Goal: Find specific page/section: Find specific page/section

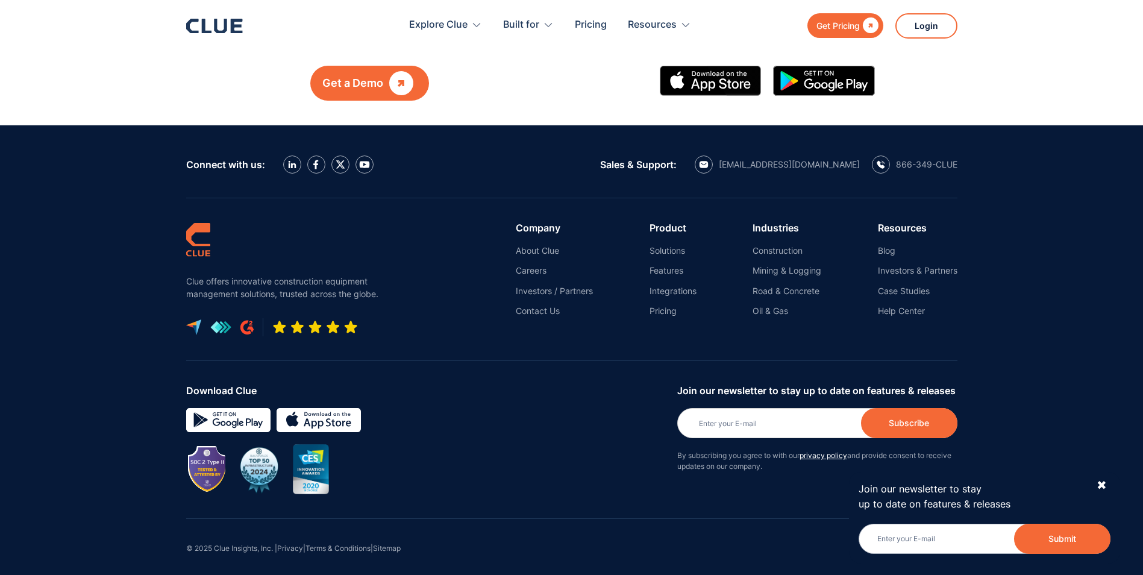
scroll to position [2365, 0]
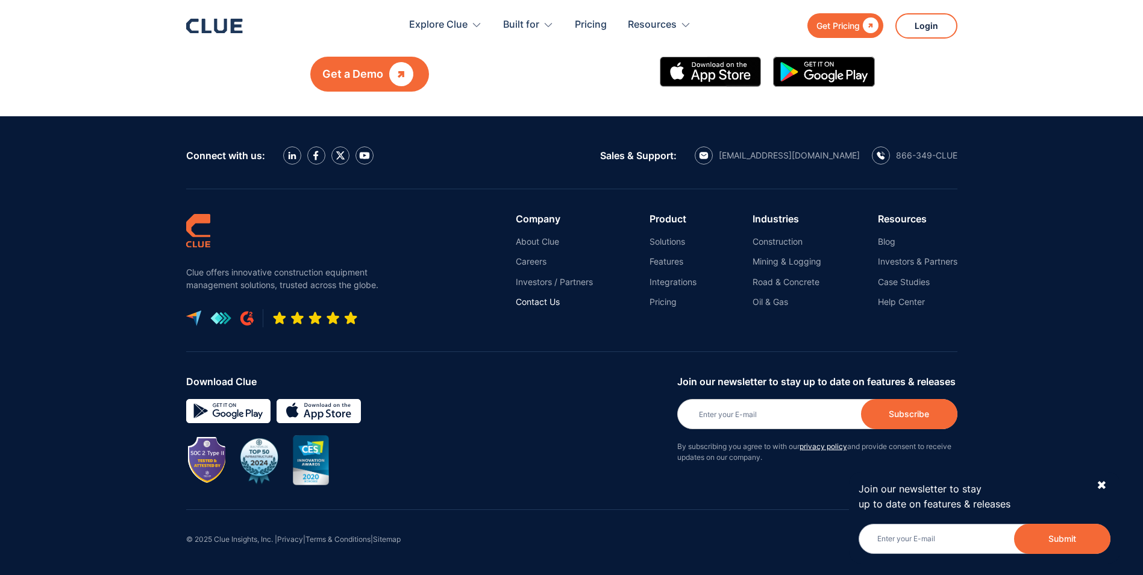
click at [529, 306] on link "Contact Us" at bounding box center [554, 302] width 77 height 11
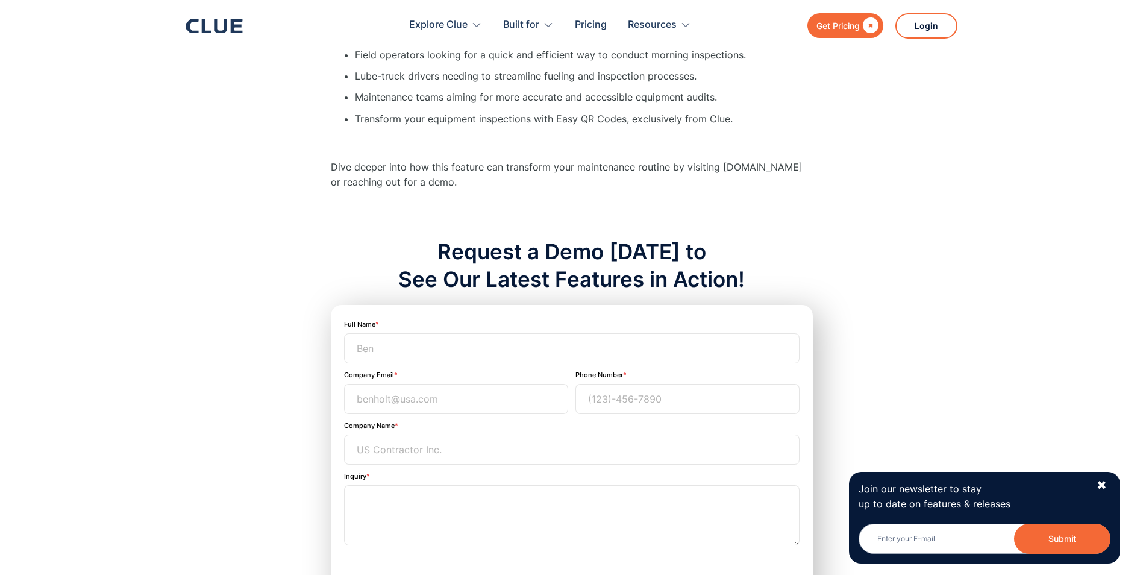
scroll to position [1159, 0]
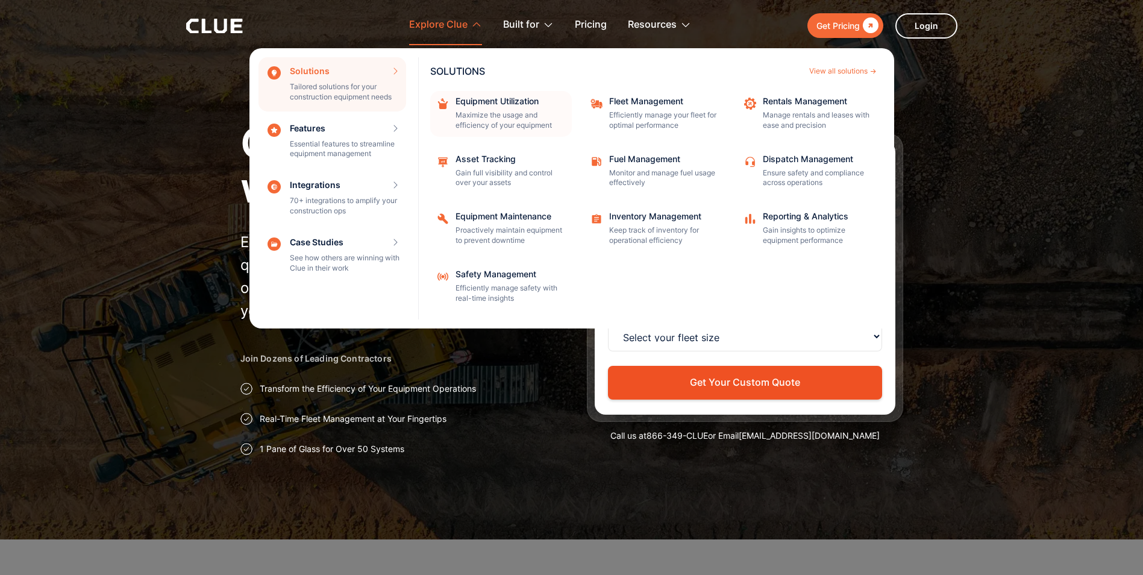
click at [495, 101] on div "Equipment Utilization" at bounding box center [510, 101] width 108 height 8
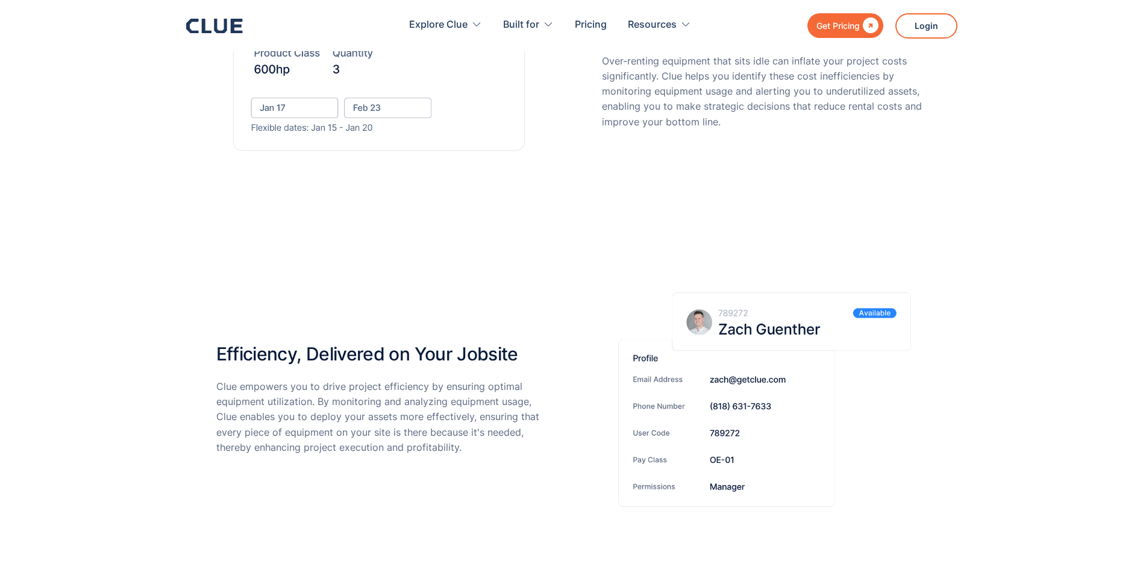
scroll to position [2773, 0]
